Goal: Task Accomplishment & Management: Manage account settings

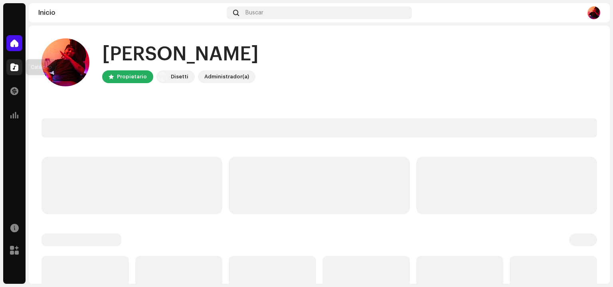
click at [20, 63] on div at bounding box center [14, 67] width 16 height 16
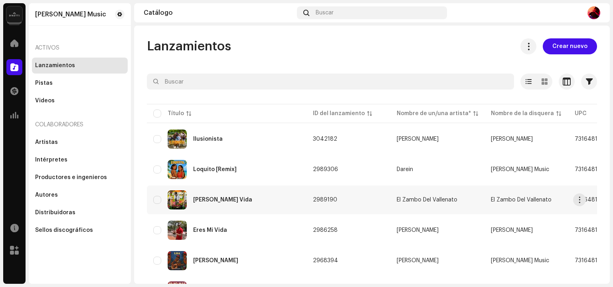
click at [216, 185] on td "Vivan Su Vida" at bounding box center [227, 199] width 160 height 29
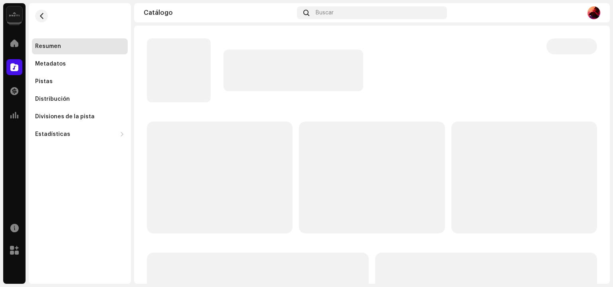
click at [212, 121] on p-skeleton at bounding box center [220, 177] width 146 height 112
click at [15, 65] on span at bounding box center [14, 67] width 8 height 6
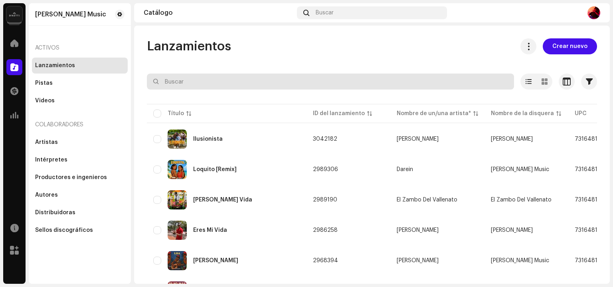
click at [194, 79] on input "text" at bounding box center [330, 81] width 367 height 16
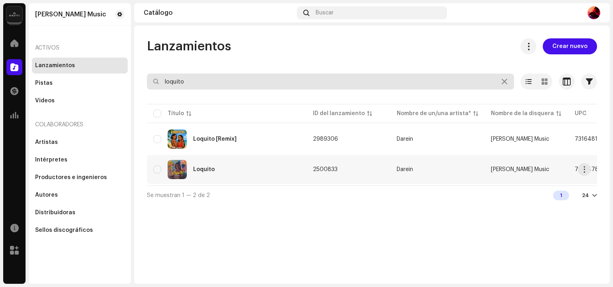
type input "loquito"
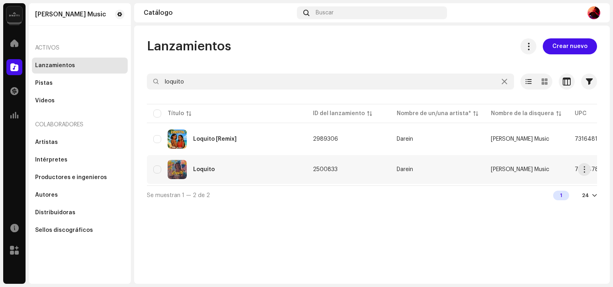
click at [232, 162] on div "Loquito" at bounding box center [226, 169] width 147 height 19
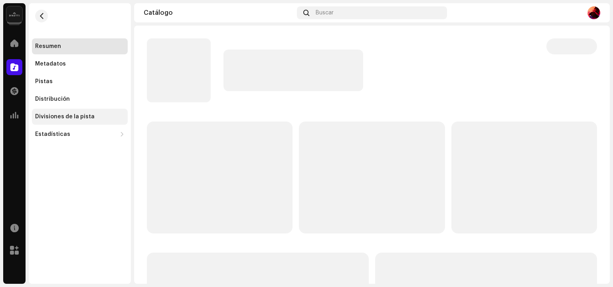
click at [71, 115] on div "Divisiones de la pista" at bounding box center [64, 116] width 59 height 6
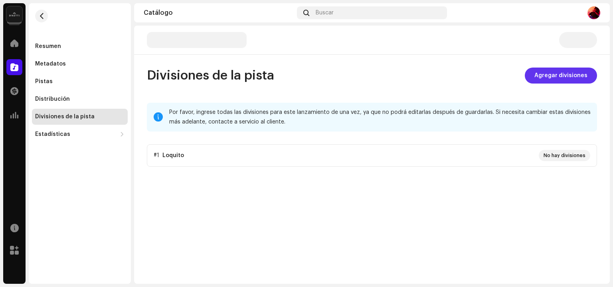
click at [549, 79] on span "Agregar divisiones" at bounding box center [561, 75] width 53 height 16
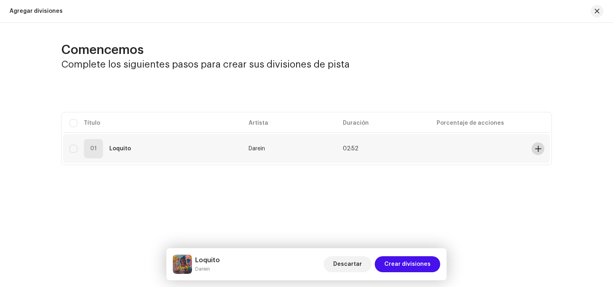
click at [540, 151] on span at bounding box center [538, 148] width 6 height 6
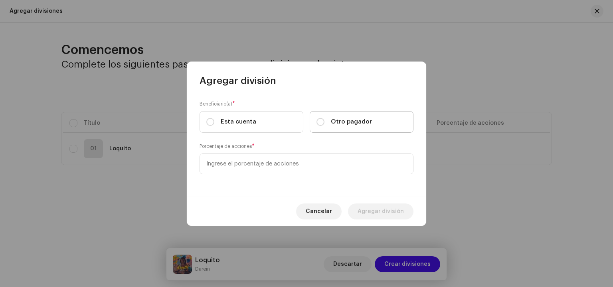
click at [344, 122] on span "Otro pagador" at bounding box center [351, 121] width 41 height 9
click at [325, 122] on input "Otro pagador" at bounding box center [321, 122] width 8 height 8
radio input "true"
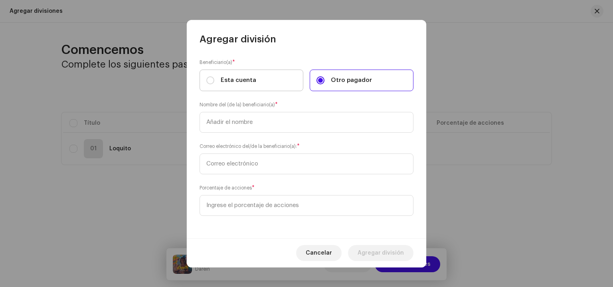
click at [256, 78] on label "Esta cuenta" at bounding box center [252, 80] width 104 height 22
click at [214, 78] on input "Esta cuenta" at bounding box center [210, 80] width 8 height 8
radio input "true"
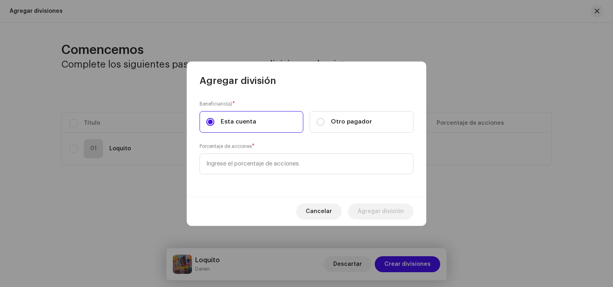
click at [296, 101] on div "Beneficiario(a) * Esta cuenta Otro pagador" at bounding box center [307, 116] width 214 height 33
click at [298, 160] on input at bounding box center [307, 163] width 214 height 21
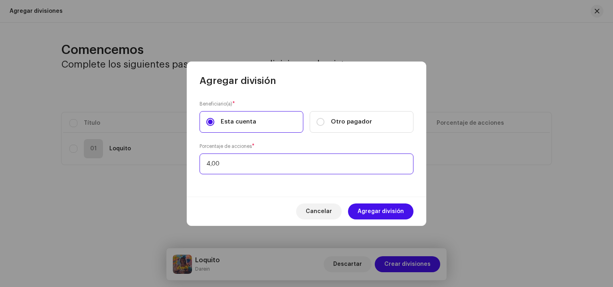
type input "40,00"
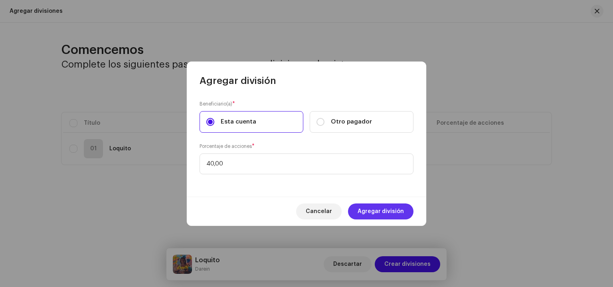
click at [380, 209] on span "Agregar división" at bounding box center [381, 211] width 46 height 16
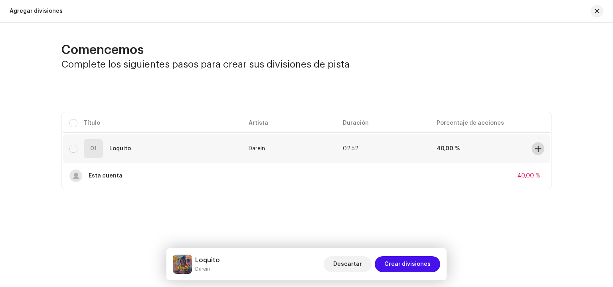
click at [538, 147] on span at bounding box center [538, 148] width 6 height 6
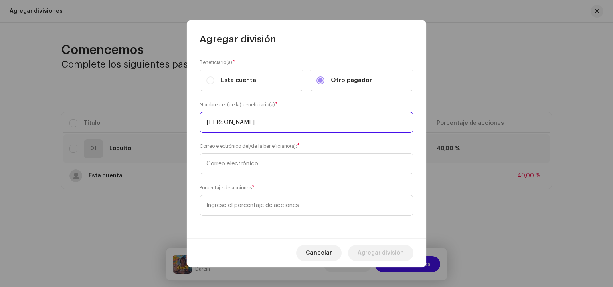
type input "Fernando Urrutia"
paste input "ferchomusic6@gmail.com"
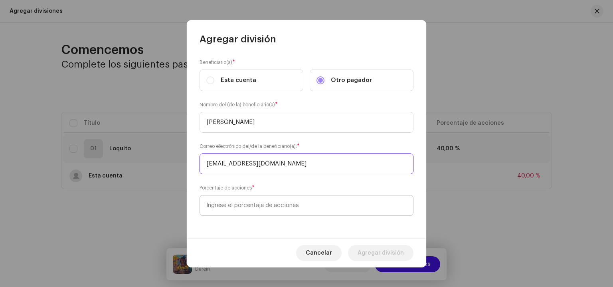
type input "ferchomusic6@gmail.com"
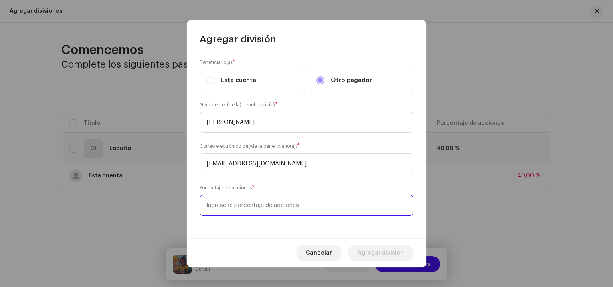
click at [270, 213] on input at bounding box center [307, 205] width 214 height 21
type input "35,00"
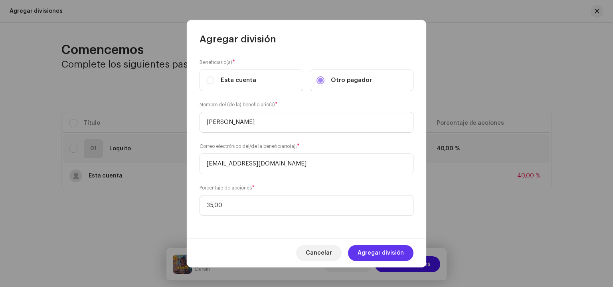
click at [366, 251] on span "Agregar división" at bounding box center [381, 253] width 46 height 16
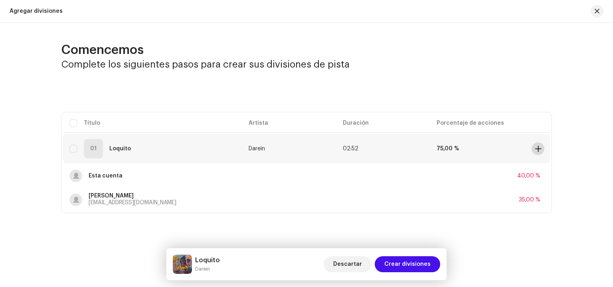
click at [539, 147] on span at bounding box center [538, 148] width 6 height 6
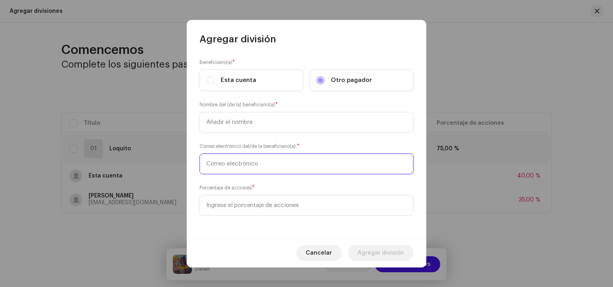
click at [236, 168] on input "text" at bounding box center [307, 163] width 214 height 21
paste input "darwinolayarivas@gmail.com"
type input "darwinolayarivas@gmail.com"
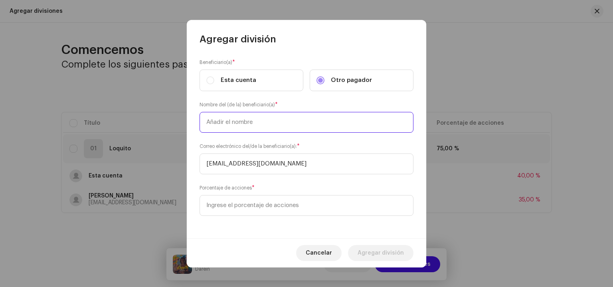
click at [235, 122] on input "text" at bounding box center [307, 122] width 214 height 21
paste input "Darwin Rivas"
type input "Darwin Rivas"
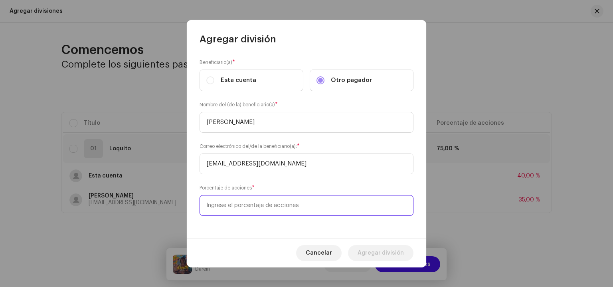
click at [287, 208] on input at bounding box center [307, 205] width 214 height 21
type input "35,00"
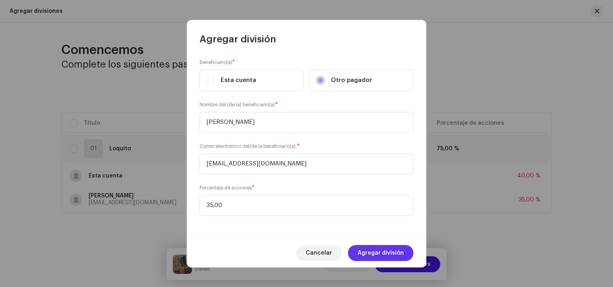
click at [398, 250] on span "Agregar división" at bounding box center [381, 253] width 46 height 16
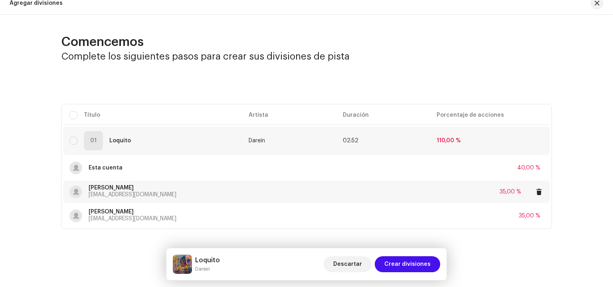
scroll to position [12, 0]
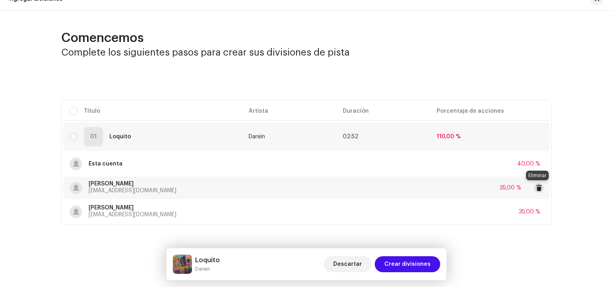
click at [537, 187] on span at bounding box center [539, 187] width 6 height 6
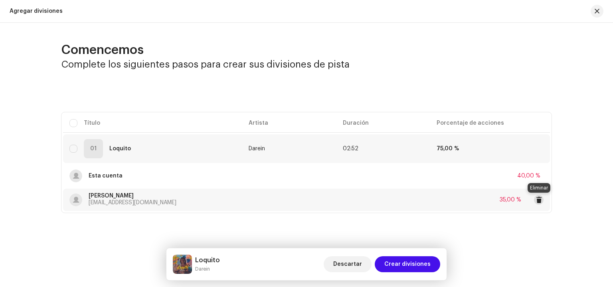
click at [540, 199] on span at bounding box center [539, 199] width 6 height 6
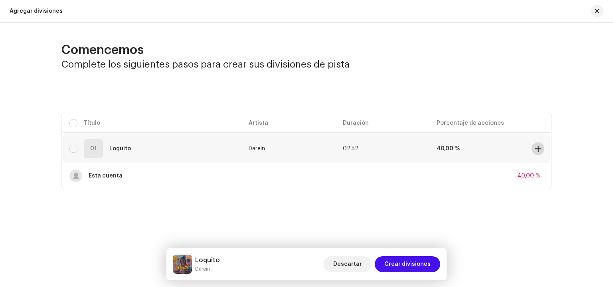
click at [538, 145] on button at bounding box center [538, 148] width 13 height 13
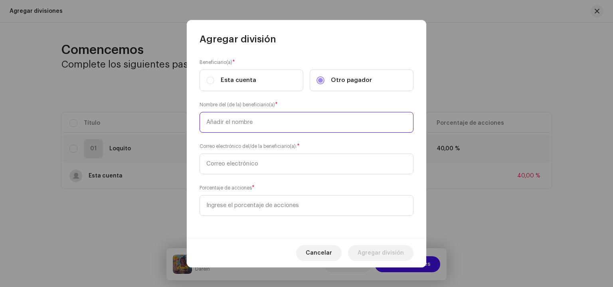
click at [266, 121] on input "text" at bounding box center [307, 122] width 214 height 21
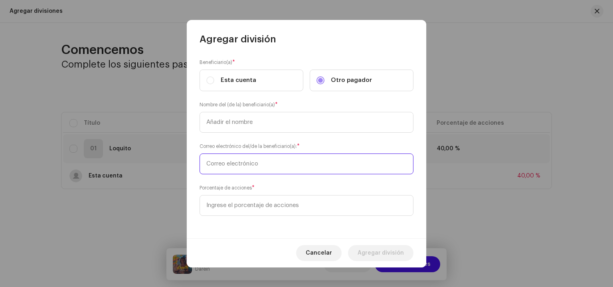
click at [252, 158] on input "text" at bounding box center [307, 163] width 214 height 21
paste input "Darwin Rivas"
type input "Darwin Rivas"
drag, startPoint x: 250, startPoint y: 161, endPoint x: 184, endPoint y: 162, distance: 66.7
click at [184, 162] on div "Agregar división Beneficiario(a) * Esta cuenta Otro pagador Nombre del (de la) …" at bounding box center [306, 143] width 613 height 287
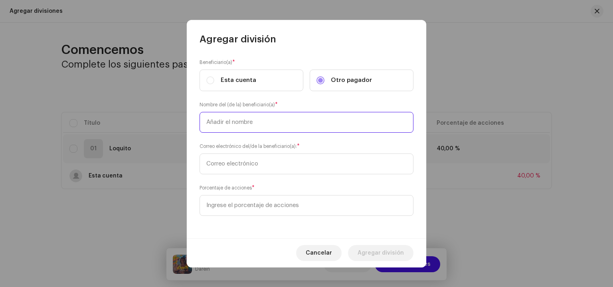
click at [236, 124] on input "text" at bounding box center [307, 122] width 214 height 21
paste input "Darwin Rivas"
type input "Darwin Rivas"
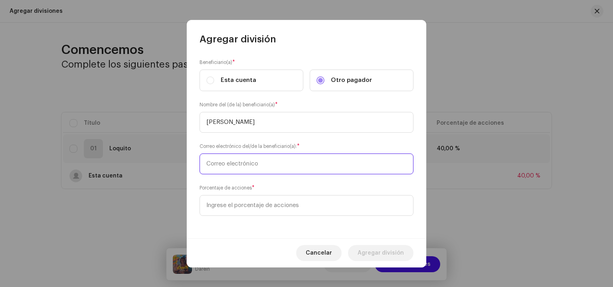
click at [249, 157] on input "text" at bounding box center [307, 163] width 214 height 21
paste input "darwinolayarivas@gmail.com"
type input "darwinolayarivas@gmail.com"
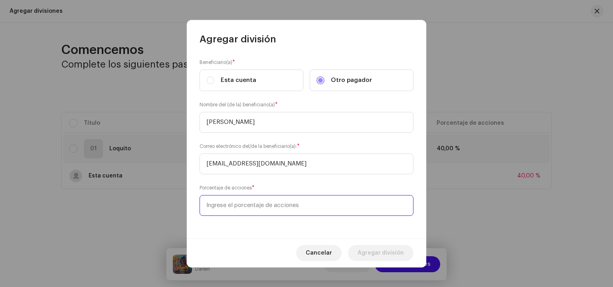
click at [256, 210] on input at bounding box center [307, 205] width 214 height 21
type input "30,00"
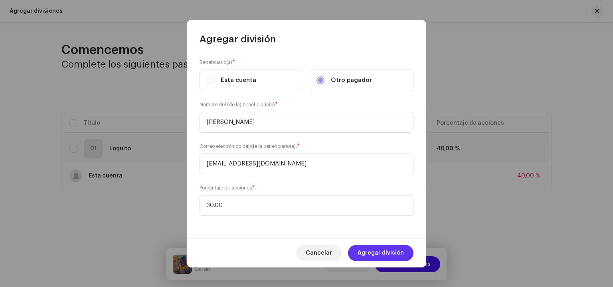
click at [385, 250] on span "Agregar división" at bounding box center [381, 253] width 46 height 16
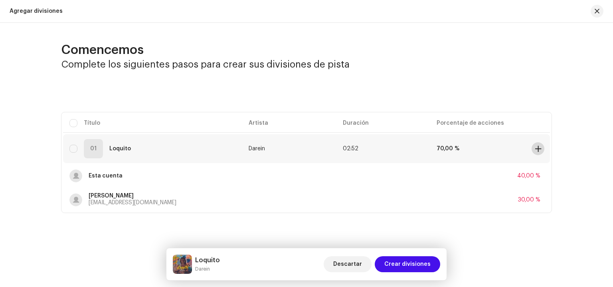
click at [539, 149] on span at bounding box center [538, 148] width 6 height 6
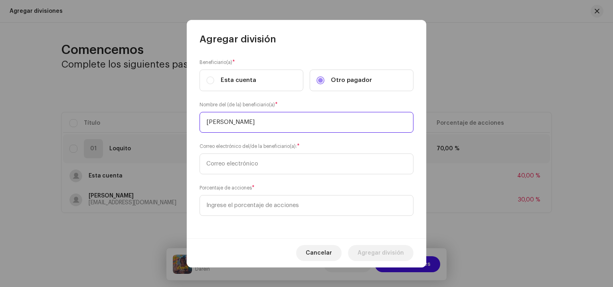
type input "Fernando Urrutia"
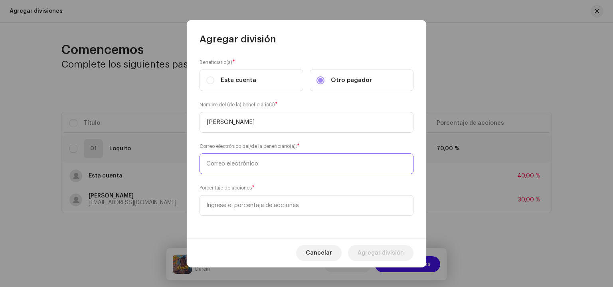
click at [242, 165] on input "text" at bounding box center [307, 163] width 214 height 21
paste input "ferchomusic6@gmail.com"
type input "ferchomusic6@gmail.com"
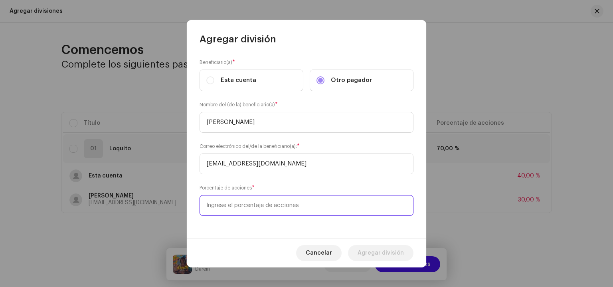
click at [236, 197] on input at bounding box center [307, 205] width 214 height 21
type input "30,00"
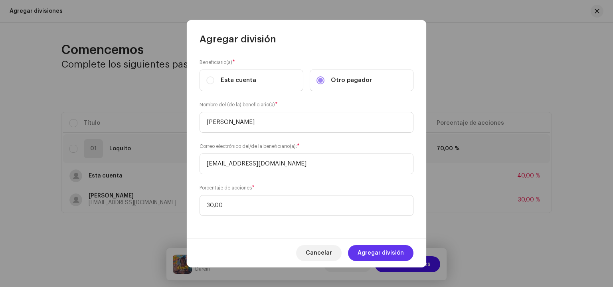
click at [380, 253] on span "Agregar división" at bounding box center [381, 253] width 46 height 16
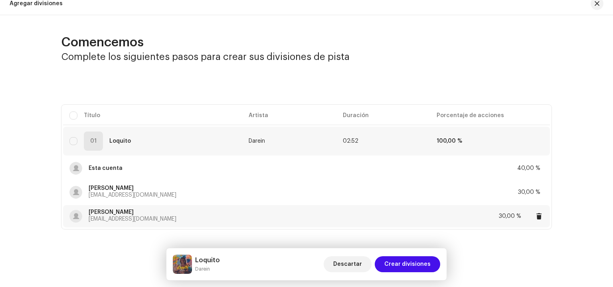
scroll to position [12, 0]
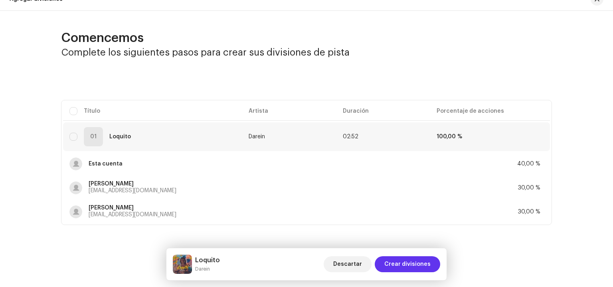
click at [415, 264] on span "Crear divisiones" at bounding box center [408, 264] width 46 height 16
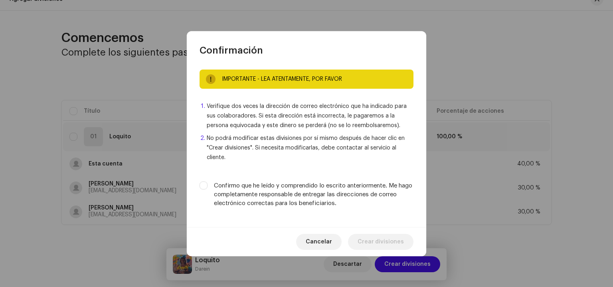
click at [332, 194] on label "Confirmo que he leído y comprendido lo escrito anteriormente. Me hago completam…" at bounding box center [314, 194] width 200 height 26
click at [208, 189] on input "Confirmo que he leído y comprendido lo escrito anteriormente. Me hago completam…" at bounding box center [204, 185] width 8 height 8
checkbox input "true"
click at [379, 237] on span "Crear divisiones" at bounding box center [381, 242] width 46 height 16
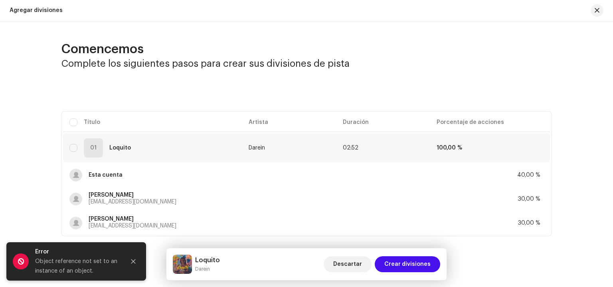
scroll to position [0, 0]
click at [595, 15] on button "button" at bounding box center [597, 11] width 13 height 13
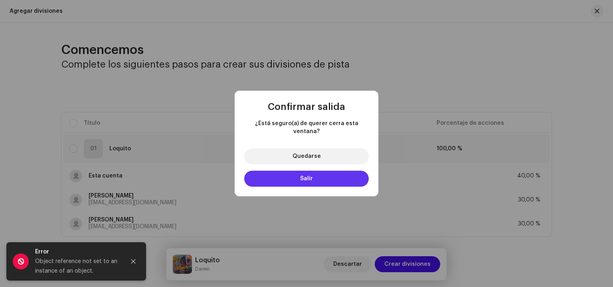
click at [335, 174] on button "Salir" at bounding box center [306, 179] width 125 height 16
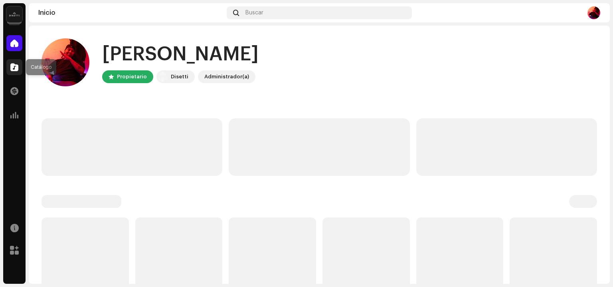
click at [20, 69] on div at bounding box center [14, 67] width 16 height 16
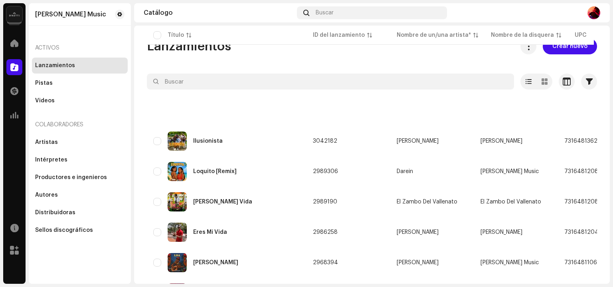
scroll to position [195, 0]
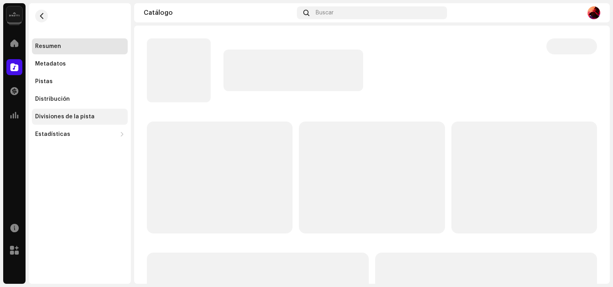
click at [94, 120] on div "Divisiones de la pista" at bounding box center [80, 117] width 96 height 16
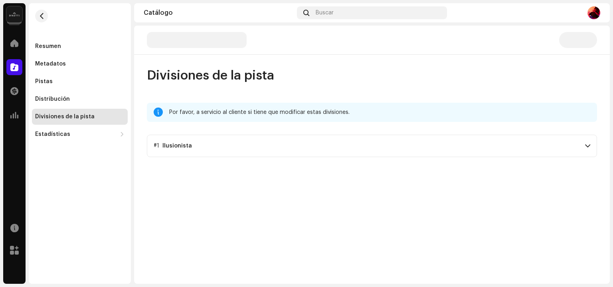
click at [203, 147] on p-accordion-header "#1 Ilusionista" at bounding box center [372, 146] width 450 height 22
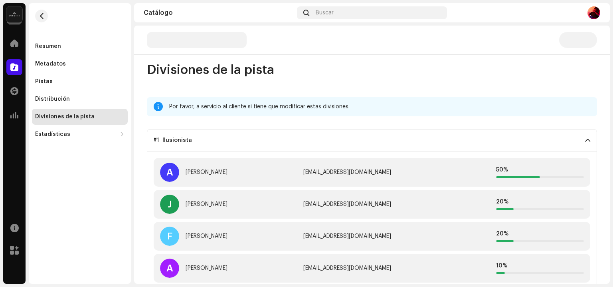
scroll to position [11, 0]
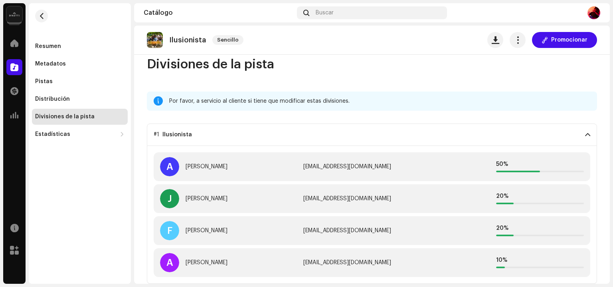
click at [332, 229] on div "ferchomusic6@gmail.com" at bounding box center [371, 230] width 137 height 6
copy div "ferchomusic6@gmail.com"
click at [40, 16] on span "button" at bounding box center [42, 16] width 6 height 6
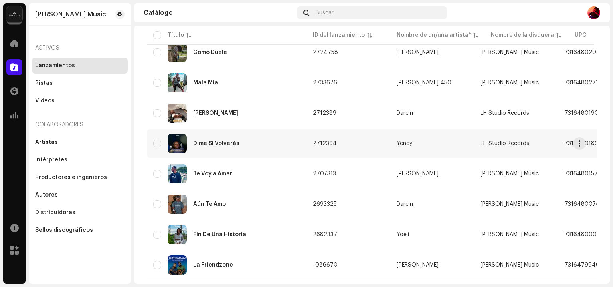
scroll to position [594, 0]
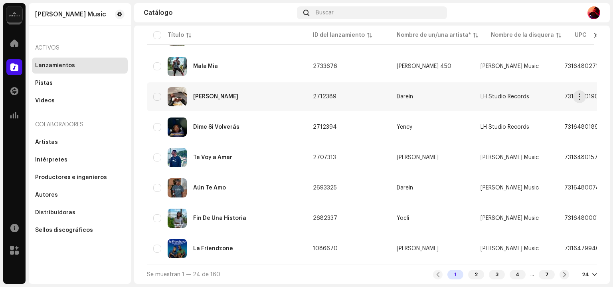
click at [218, 97] on div "[PERSON_NAME]" at bounding box center [226, 96] width 147 height 19
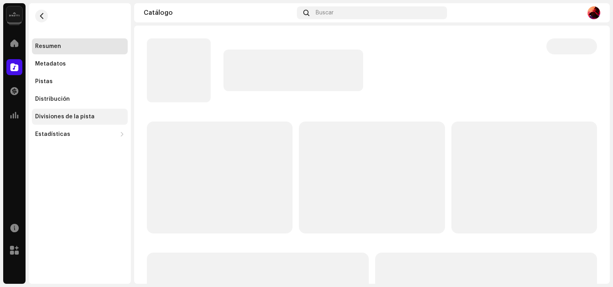
click at [91, 114] on div "Divisiones de la pista" at bounding box center [79, 116] width 89 height 6
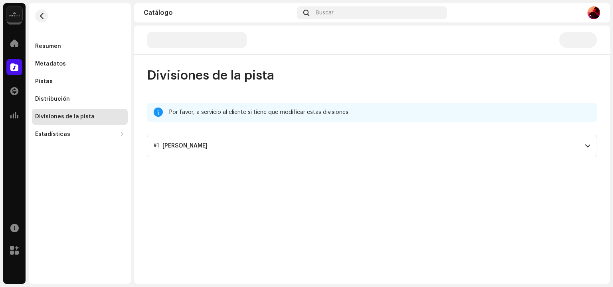
click at [195, 149] on p-accordion-header "#1 Angelito" at bounding box center [372, 146] width 450 height 22
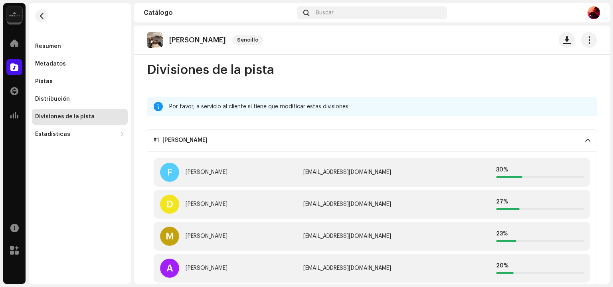
scroll to position [11, 0]
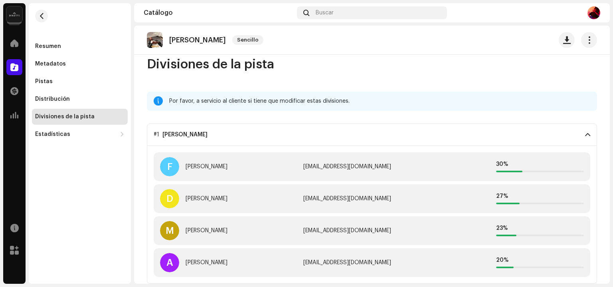
click at [339, 197] on div "darwinolayarivas@gmail.com" at bounding box center [371, 198] width 137 height 6
copy div "darwinolayarivas@gmail.com"
click at [205, 198] on div "Darwin Rivas" at bounding box center [207, 198] width 42 height 6
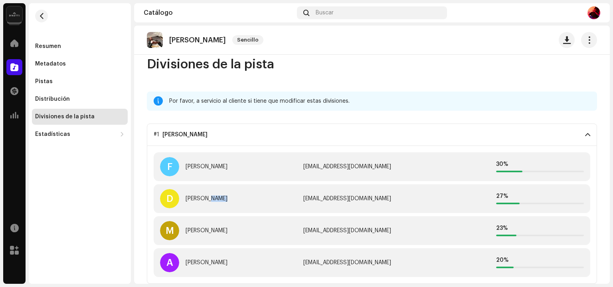
click at [205, 198] on div "Darwin Rivas" at bounding box center [207, 198] width 42 height 6
copy div "Darwin Rivas"
click at [308, 195] on div "darwinolayarivas@gmail.com" at bounding box center [371, 198] width 137 height 6
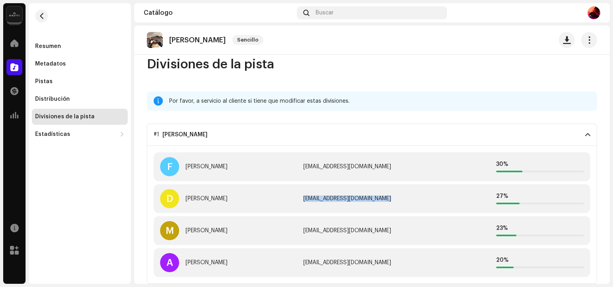
click at [308, 195] on div "darwinolayarivas@gmail.com" at bounding box center [371, 198] width 137 height 6
copy div "darwinolayarivas@gmail.com"
click at [318, 162] on div "F Fernando Urrutia ferchomusic6@gmail.com 30 %" at bounding box center [372, 166] width 437 height 29
click at [317, 164] on div "ferchomusic6@gmail.com" at bounding box center [371, 166] width 137 height 6
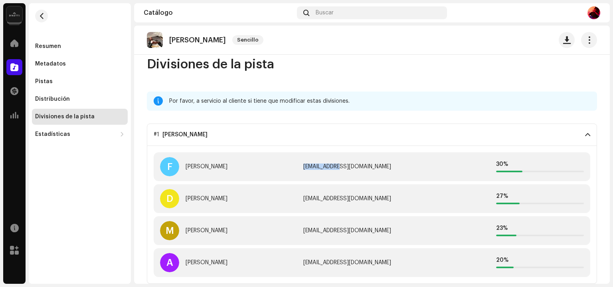
click at [316, 164] on div "ferchomusic6@gmail.com" at bounding box center [371, 166] width 137 height 6
click at [261, 152] on div "F Fernando Urrutia ferchomusic6@gmail.com 30 %" at bounding box center [372, 166] width 437 height 29
click at [323, 167] on div "ferchomusic6@gmail.com" at bounding box center [371, 166] width 137 height 6
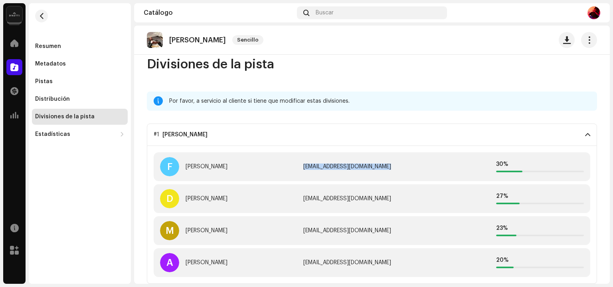
click at [323, 167] on div "ferchomusic6@gmail.com" at bounding box center [371, 166] width 137 height 6
copy div "ferchomusic6@gmail.com"
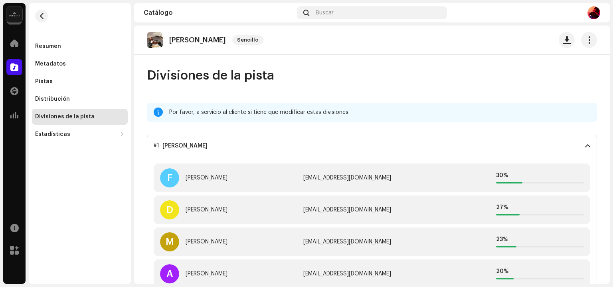
click at [342, 212] on div "darwinolayarivas@gmail.com" at bounding box center [371, 209] width 137 height 6
click at [340, 210] on div "darwinolayarivas@gmail.com" at bounding box center [371, 209] width 137 height 6
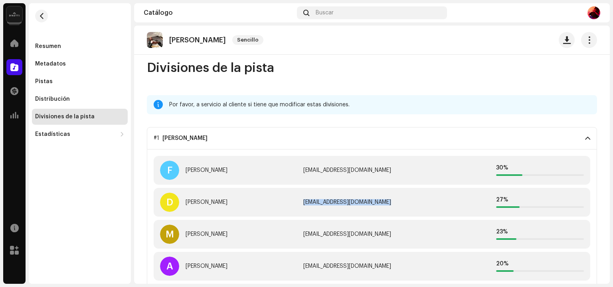
scroll to position [11, 0]
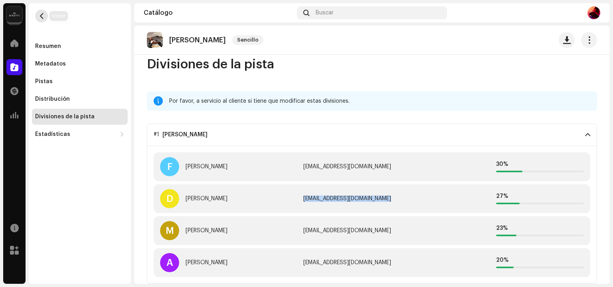
click at [44, 15] on span "button" at bounding box center [42, 16] width 6 height 6
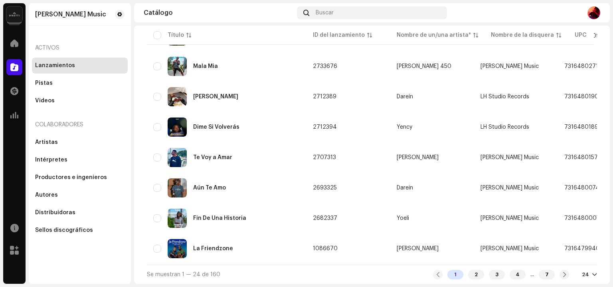
scroll to position [594, 0]
click at [468, 274] on div "2" at bounding box center [476, 275] width 16 height 10
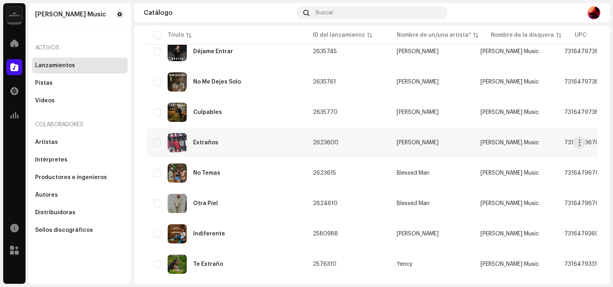
click at [217, 141] on div "Extraños" at bounding box center [226, 142] width 147 height 19
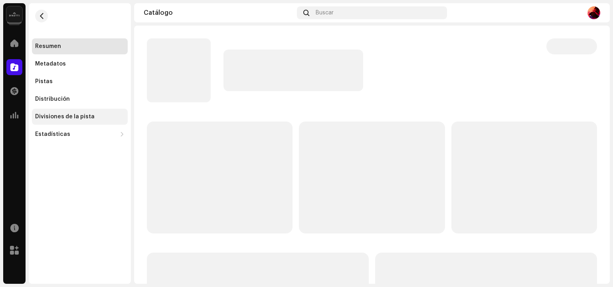
click at [45, 117] on div "Divisiones de la pista" at bounding box center [64, 116] width 59 height 6
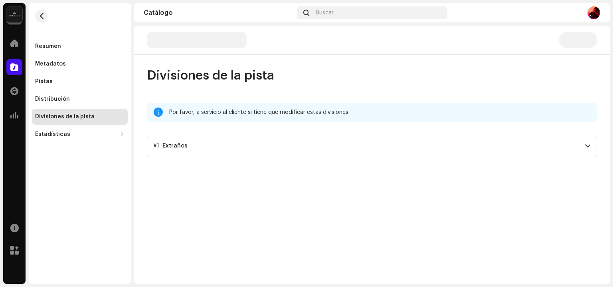
click at [216, 144] on p-accordion-header "#1 Extraños" at bounding box center [372, 146] width 450 height 22
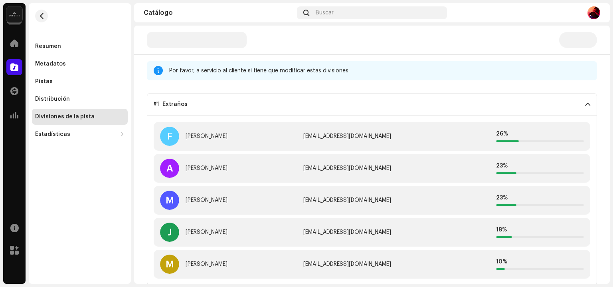
scroll to position [43, 0]
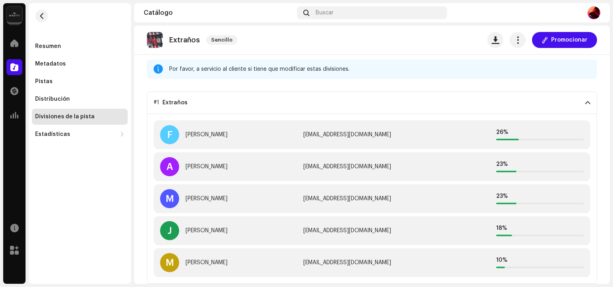
click at [318, 228] on div "urrutiamurilloyefersonjair@gmail.com" at bounding box center [371, 230] width 137 height 6
click at [203, 228] on div "Jair Murillo" at bounding box center [207, 230] width 42 height 6
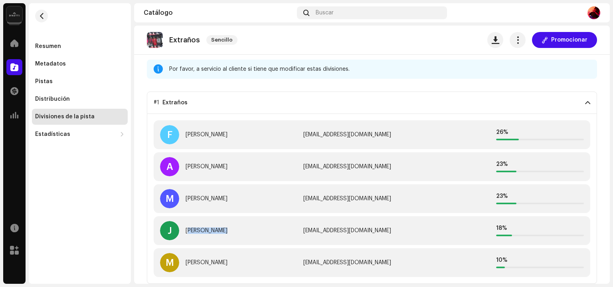
click at [203, 228] on div "Jair Murillo" at bounding box center [207, 230] width 42 height 6
copy div "Jair Murillo"
click at [339, 232] on div "urrutiamurilloyefersonjair@gmail.com" at bounding box center [371, 230] width 137 height 6
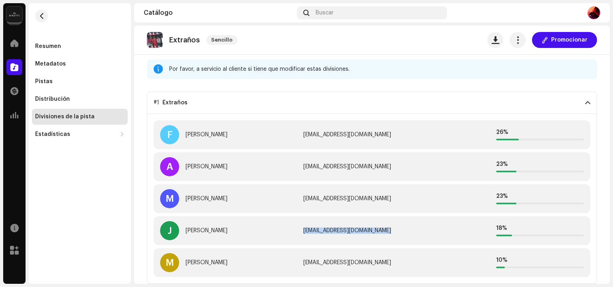
copy div "urrutiamurilloyefersonjair@gmail.com"
click at [13, 42] on span at bounding box center [14, 43] width 8 height 6
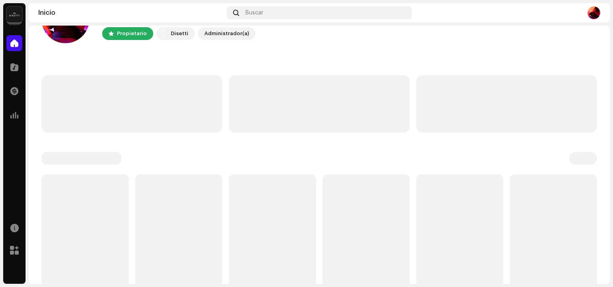
click at [13, 42] on span at bounding box center [14, 43] width 8 height 6
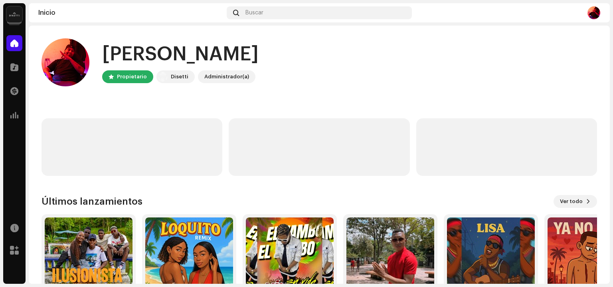
click at [20, 14] on img at bounding box center [14, 14] width 16 height 16
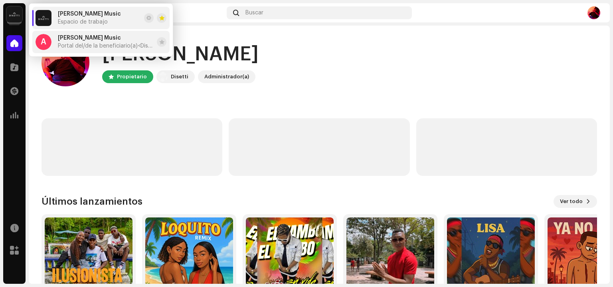
click at [50, 40] on div "A" at bounding box center [44, 42] width 16 height 16
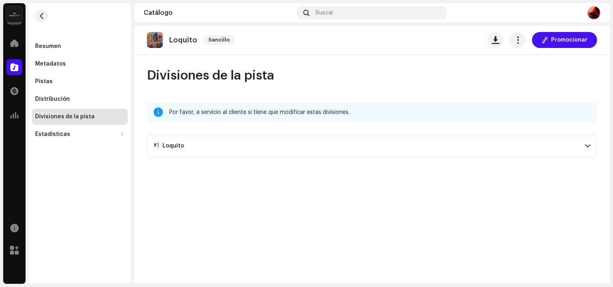
click at [218, 146] on p-accordion-header "#1 Loquito" at bounding box center [372, 146] width 450 height 22
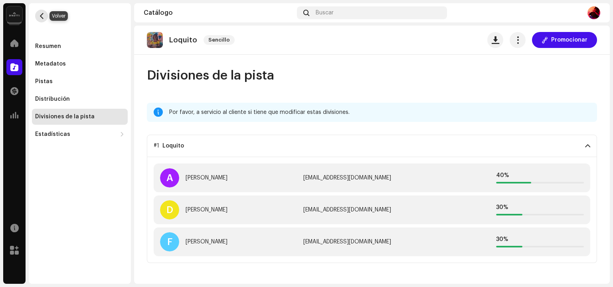
click at [41, 16] on span "button" at bounding box center [42, 16] width 6 height 6
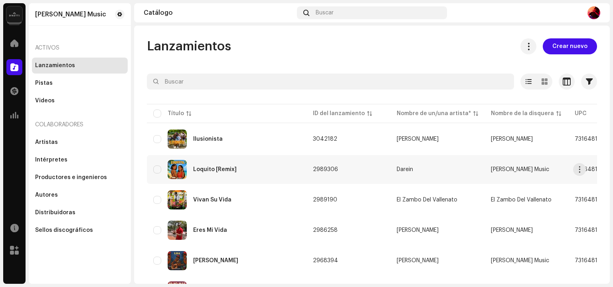
click at [240, 165] on div "Loquito [Remix]" at bounding box center [226, 169] width 147 height 19
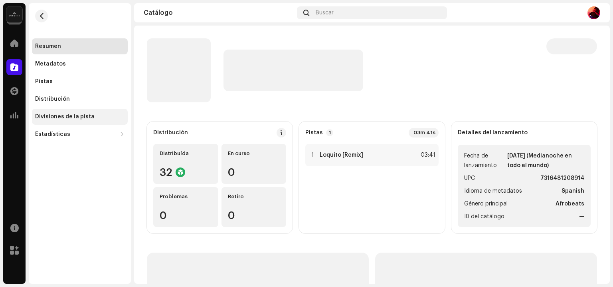
click at [67, 110] on div "Divisiones de la pista" at bounding box center [80, 117] width 96 height 16
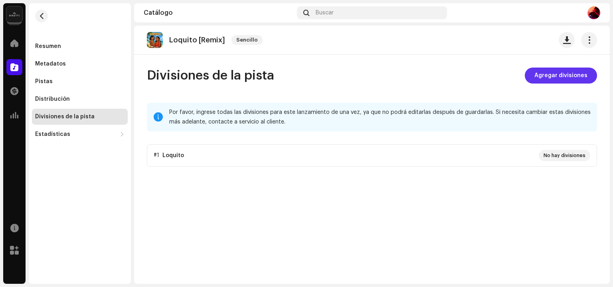
click at [561, 82] on span "Agregar divisiones" at bounding box center [561, 75] width 53 height 16
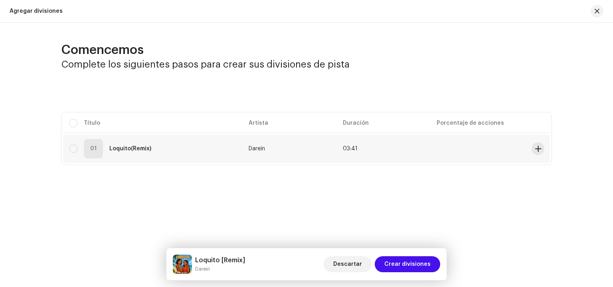
click at [315, 145] on td "Darein" at bounding box center [289, 148] width 94 height 29
click at [233, 263] on h5 "Loquito [Remix]" at bounding box center [220, 260] width 50 height 10
click at [233, 227] on div "Agregar divisiones Comencemos Complete los siguientes pasos para crear sus divi…" at bounding box center [306, 143] width 613 height 287
click at [338, 188] on div "Comencemos Complete los siguientes pasos para crear sus divisiones de pista Sel…" at bounding box center [306, 125] width 613 height 204
click at [538, 149] on span at bounding box center [538, 148] width 6 height 6
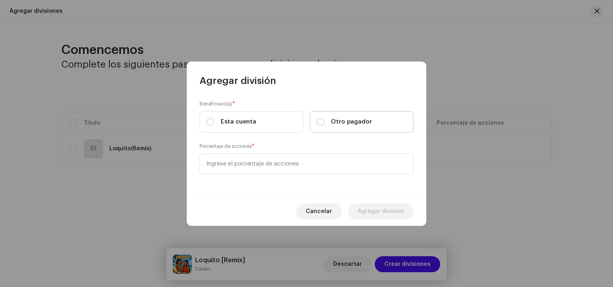
click at [354, 122] on span "Otro pagador" at bounding box center [351, 121] width 41 height 9
click at [325, 122] on input "Otro pagador" at bounding box center [321, 122] width 8 height 8
radio input "true"
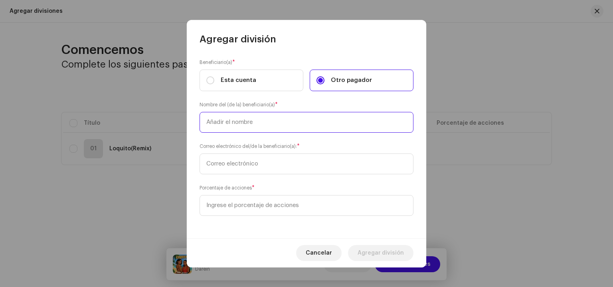
click at [334, 123] on input "text" at bounding box center [307, 122] width 214 height 21
type input "Fernando Urrutia"
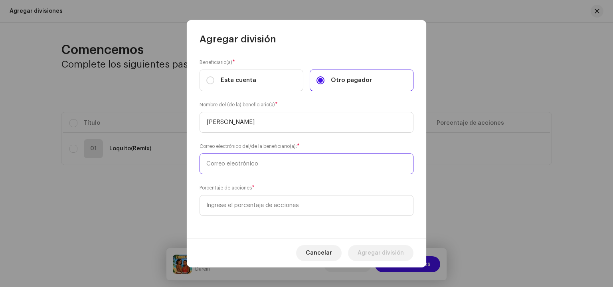
click at [258, 167] on input "text" at bounding box center [307, 163] width 214 height 21
paste input "ferchomusic6@gmail.com"
type input "ferchomusic6@gmail.com"
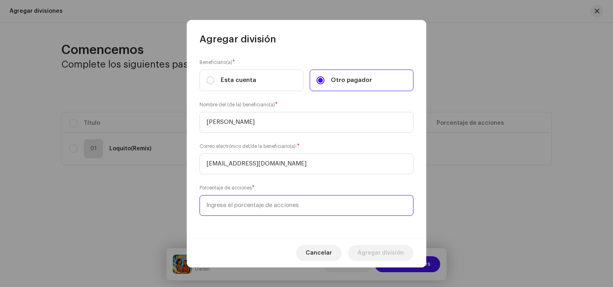
click at [249, 199] on input at bounding box center [307, 205] width 214 height 21
type input "30,00"
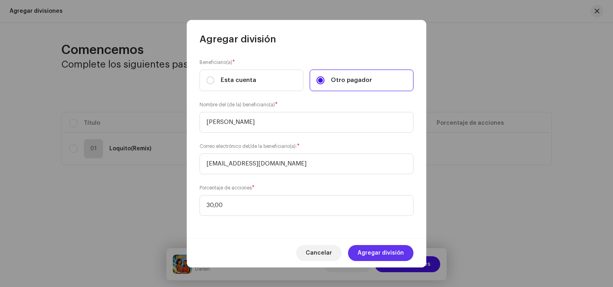
click at [389, 251] on span "Agregar división" at bounding box center [381, 253] width 46 height 16
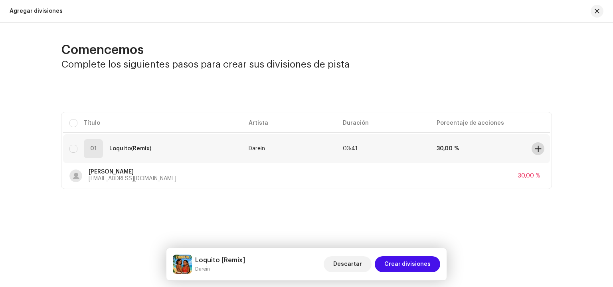
click at [537, 147] on span at bounding box center [538, 148] width 6 height 6
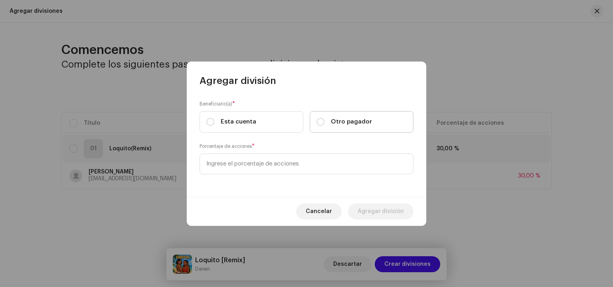
click at [355, 122] on span "Otro pagador" at bounding box center [351, 121] width 41 height 9
click at [325, 122] on input "Otro pagador" at bounding box center [321, 122] width 8 height 8
radio input "true"
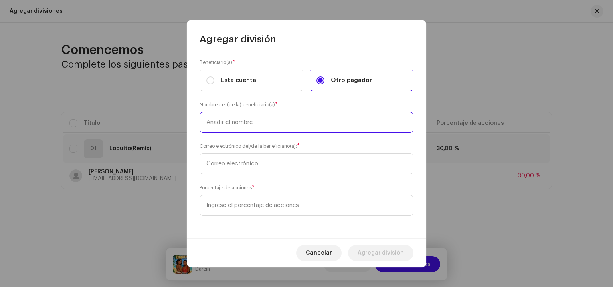
click at [291, 122] on input "text" at bounding box center [307, 122] width 214 height 21
type input "40"
click at [262, 123] on input "40" at bounding box center [307, 122] width 214 height 21
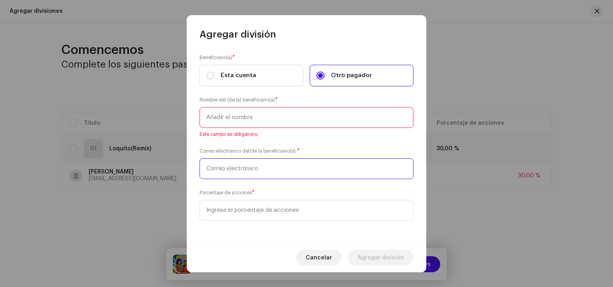
click at [247, 163] on input "text" at bounding box center [307, 168] width 214 height 21
click at [246, 79] on span "Esta cuenta" at bounding box center [239, 75] width 36 height 9
click at [214, 79] on input "Esta cuenta" at bounding box center [210, 75] width 8 height 8
radio input "true"
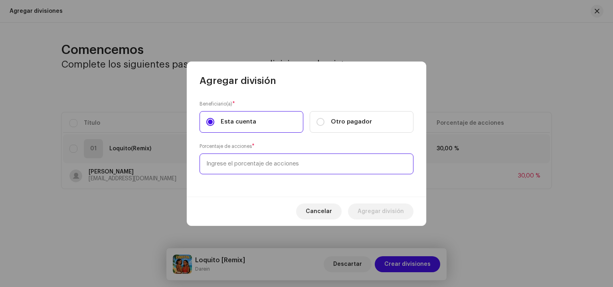
click at [287, 162] on input at bounding box center [307, 163] width 214 height 21
type input "30,00"
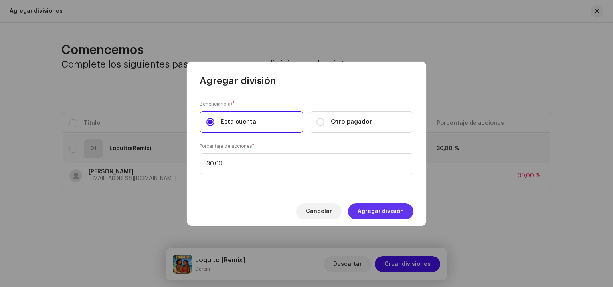
click at [371, 207] on span "Agregar división" at bounding box center [381, 211] width 46 height 16
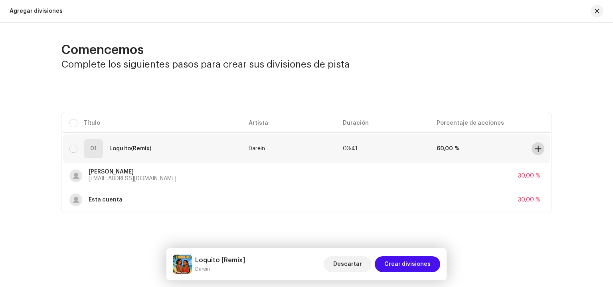
click at [537, 147] on span at bounding box center [538, 148] width 6 height 6
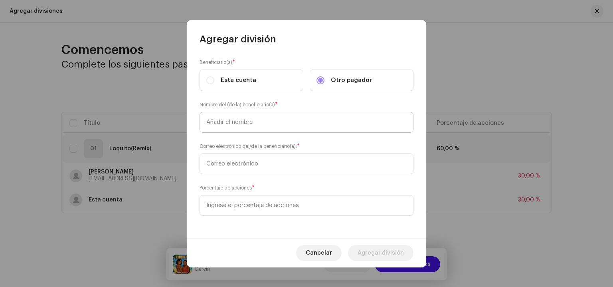
click at [262, 120] on input "text" at bounding box center [307, 122] width 214 height 21
type input "Darwin Rivas"
click at [246, 170] on input "text" at bounding box center [307, 163] width 214 height 21
paste input "darwinolayarivas@gmail.com"
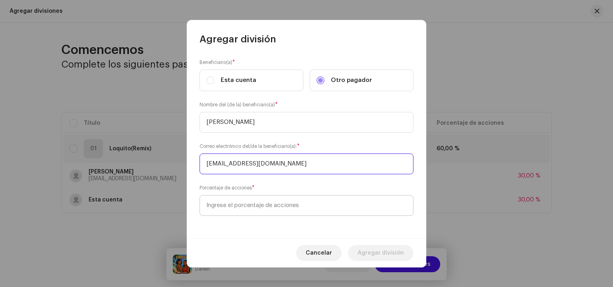
type input "darwinolayarivas@gmail.com"
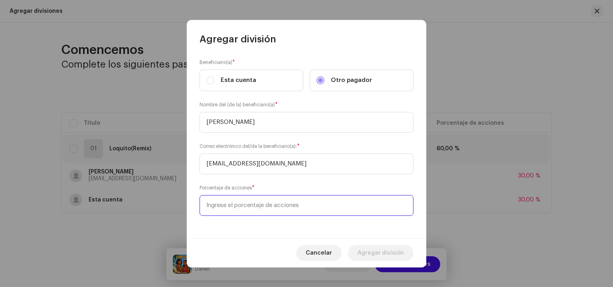
click at [258, 206] on input at bounding box center [307, 205] width 214 height 21
type input "20,00"
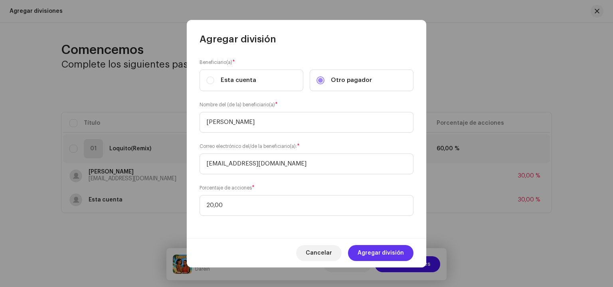
click at [375, 253] on span "Agregar división" at bounding box center [381, 253] width 46 height 16
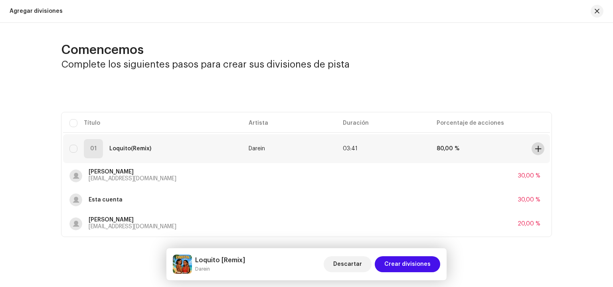
click at [537, 149] on span at bounding box center [538, 148] width 6 height 6
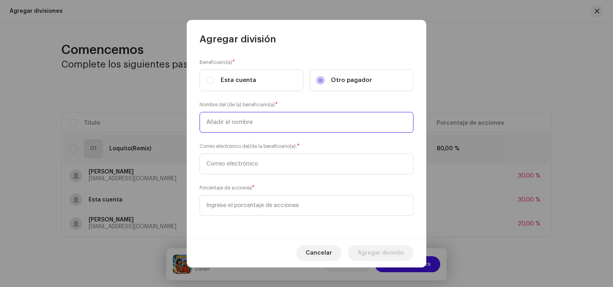
paste input "Jair Murillo"
type input "Jair Murillo"
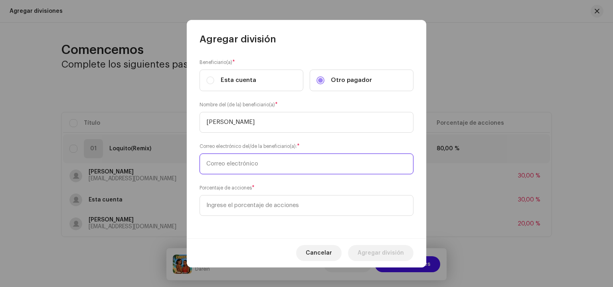
click at [234, 172] on input "text" at bounding box center [307, 163] width 214 height 21
paste input "urrutiamurilloyefersonjair@gmail.com"
type input "urrutiamurilloyefersonjair@gmail.com"
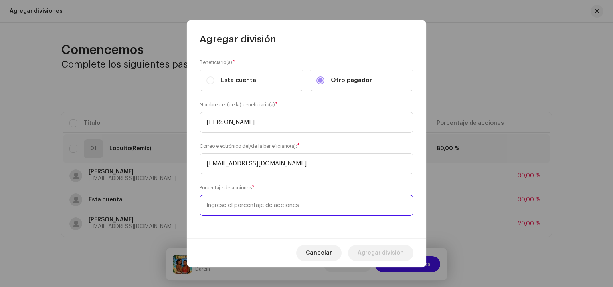
click at [244, 206] on input at bounding box center [307, 205] width 214 height 21
type input "20,00"
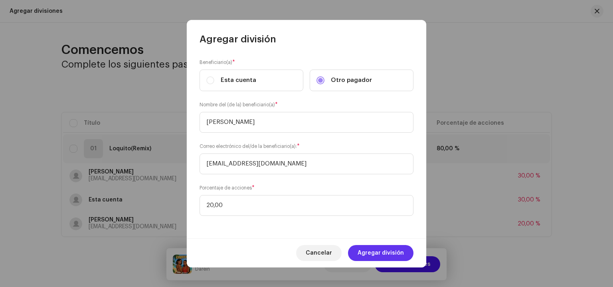
click at [374, 248] on span "Agregar división" at bounding box center [381, 253] width 46 height 16
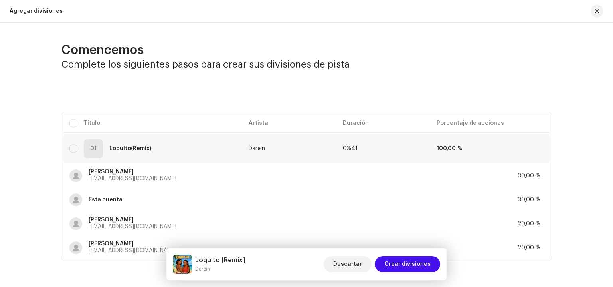
scroll to position [36, 0]
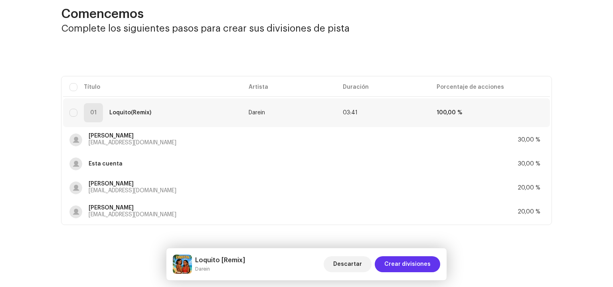
click at [410, 259] on span "Crear divisiones" at bounding box center [408, 264] width 46 height 16
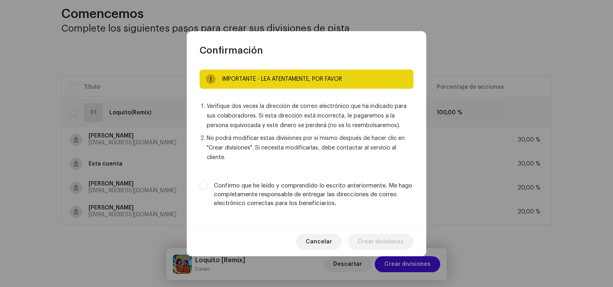
click at [316, 195] on label "Confirmo que he leído y comprendido lo escrito anteriormente. Me hago completam…" at bounding box center [314, 194] width 200 height 26
click at [208, 189] on input "Confirmo que he leído y comprendido lo escrito anteriormente. Me hago completam…" at bounding box center [204, 185] width 8 height 8
checkbox input "true"
click at [377, 237] on span "Crear divisiones" at bounding box center [381, 242] width 46 height 16
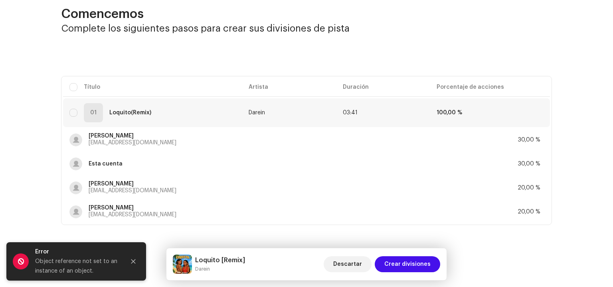
click at [98, 258] on div "Object reference not set to an instance of an object." at bounding box center [77, 265] width 84 height 19
copy body "Object reference not set to an instance of an object."
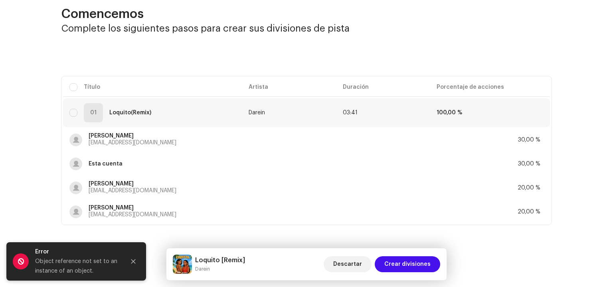
click at [110, 248] on div "Error" at bounding box center [77, 252] width 84 height 10
click at [408, 266] on span "Crear divisiones" at bounding box center [408, 264] width 46 height 16
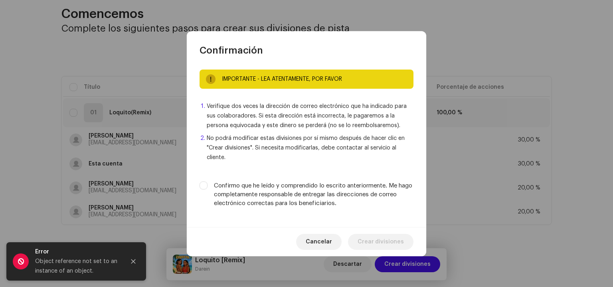
click at [306, 197] on label "Confirmo que he leído y comprendido lo escrito anteriormente. Me hago completam…" at bounding box center [314, 194] width 200 height 26
click at [208, 189] on input "Confirmo que he leído y comprendido lo escrito anteriormente. Me hago completam…" at bounding box center [204, 185] width 8 height 8
checkbox input "true"
click at [388, 239] on span "Crear divisiones" at bounding box center [381, 242] width 46 height 16
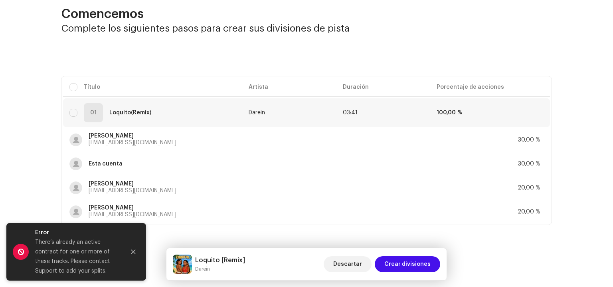
click at [61, 264] on div "There’s already an active contract for one or more of these tracks. Please cont…" at bounding box center [77, 256] width 84 height 38
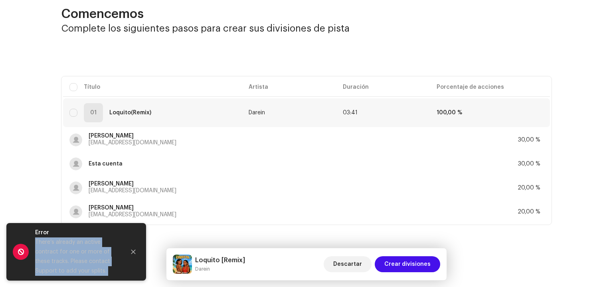
click at [61, 264] on div "There’s already an active contract for one or more of these tracks. Please cont…" at bounding box center [77, 256] width 84 height 38
copy body "There’s already an active contract for one or more of these tracks. Please cont…"
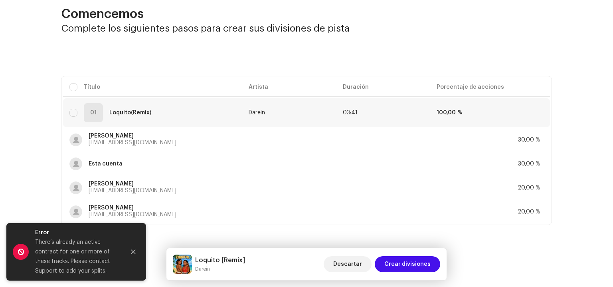
click at [187, 61] on div "Seleccionado 0 Seleccionar todo Opciones" at bounding box center [306, 56] width 490 height 16
click at [408, 259] on span "Crear divisiones" at bounding box center [408, 264] width 46 height 16
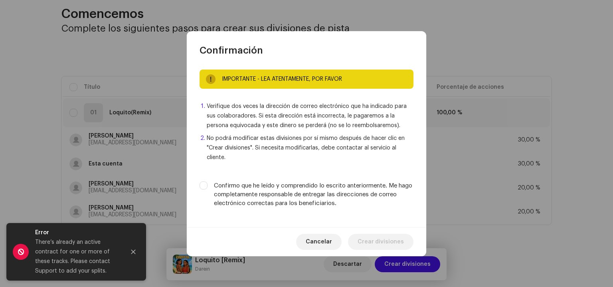
click at [320, 212] on div "IMPORTANTE - LEA ATENTAMENTE, POR FAVOR Verifique dos veces la dirección de cor…" at bounding box center [307, 142] width 240 height 170
click at [342, 199] on label "Confirmo que he leído y comprendido lo escrito anteriormente. Me hago completam…" at bounding box center [314, 194] width 200 height 26
click at [208, 189] on input "Confirmo que he leído y comprendido lo escrito anteriormente. Me hago completam…" at bounding box center [204, 185] width 8 height 8
checkbox input "true"
click at [370, 238] on span "Crear divisiones" at bounding box center [381, 242] width 46 height 16
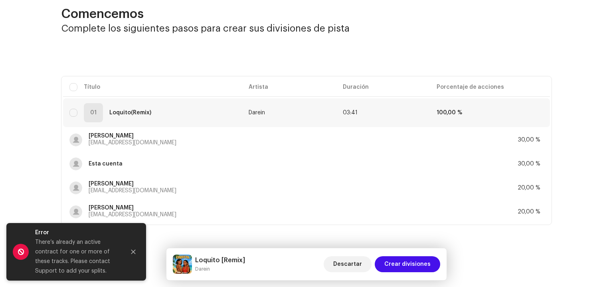
click at [88, 15] on h2 "Comencemos" at bounding box center [306, 14] width 490 height 16
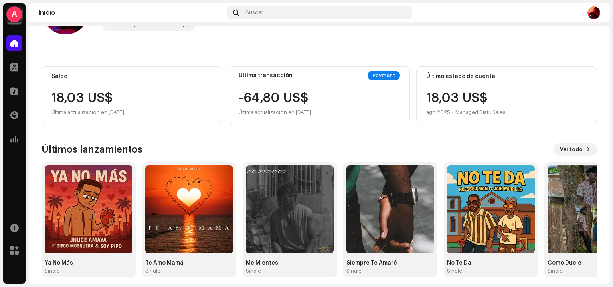
scroll to position [58, 0]
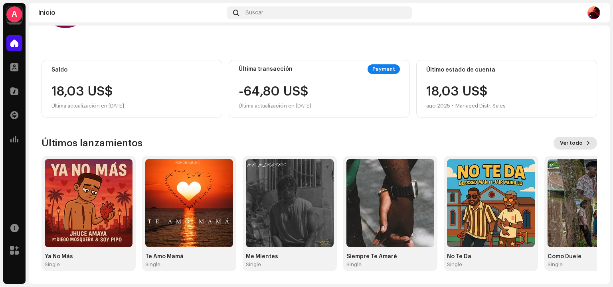
click at [579, 146] on button "Ver todo" at bounding box center [576, 143] width 44 height 13
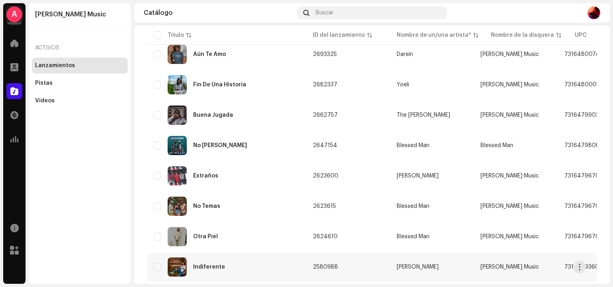
scroll to position [594, 0]
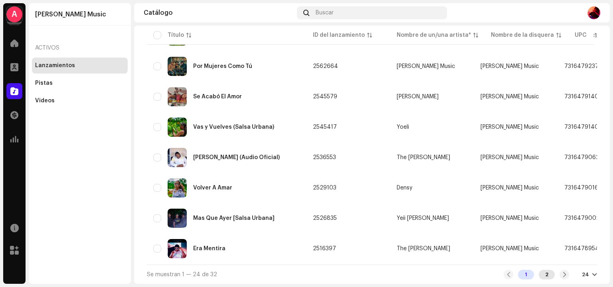
click at [543, 272] on div "2" at bounding box center [547, 275] width 16 height 10
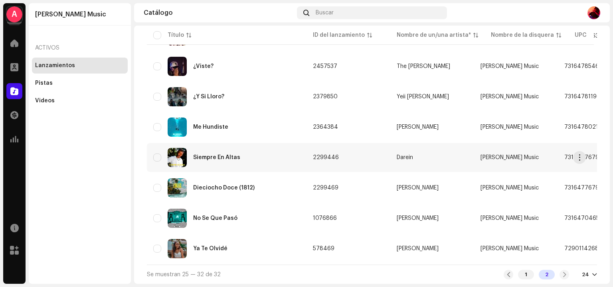
scroll to position [108, 0]
click at [524, 273] on div "1" at bounding box center [526, 275] width 16 height 10
